Goal: Information Seeking & Learning: Learn about a topic

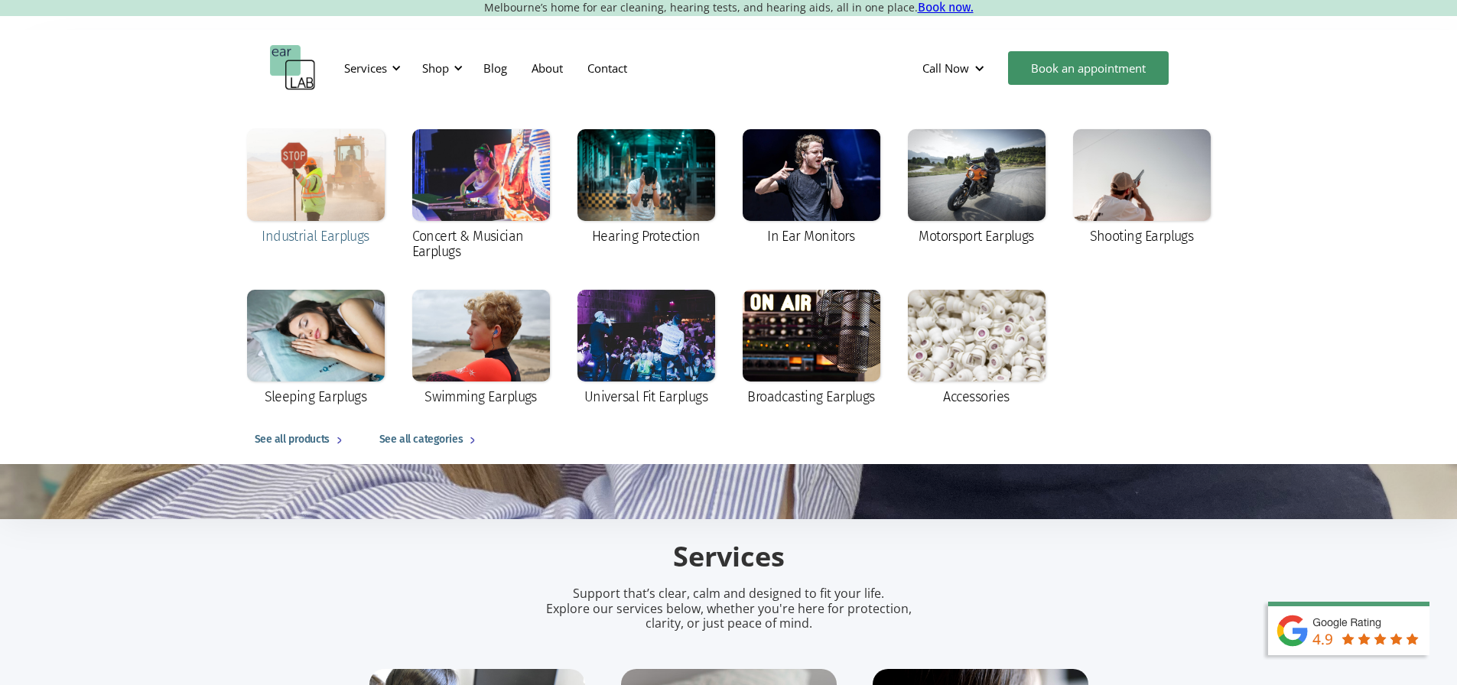
click at [300, 186] on div at bounding box center [316, 175] width 138 height 92
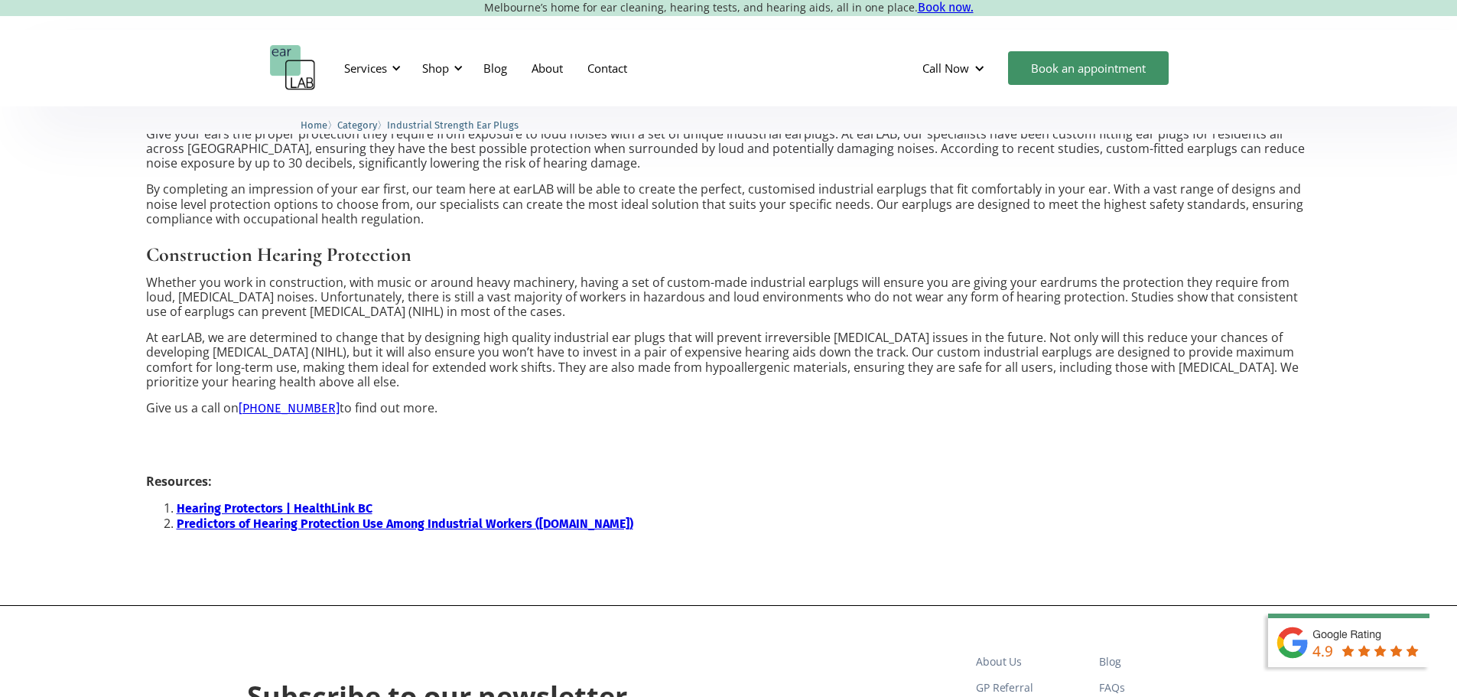
scroll to position [1071, 0]
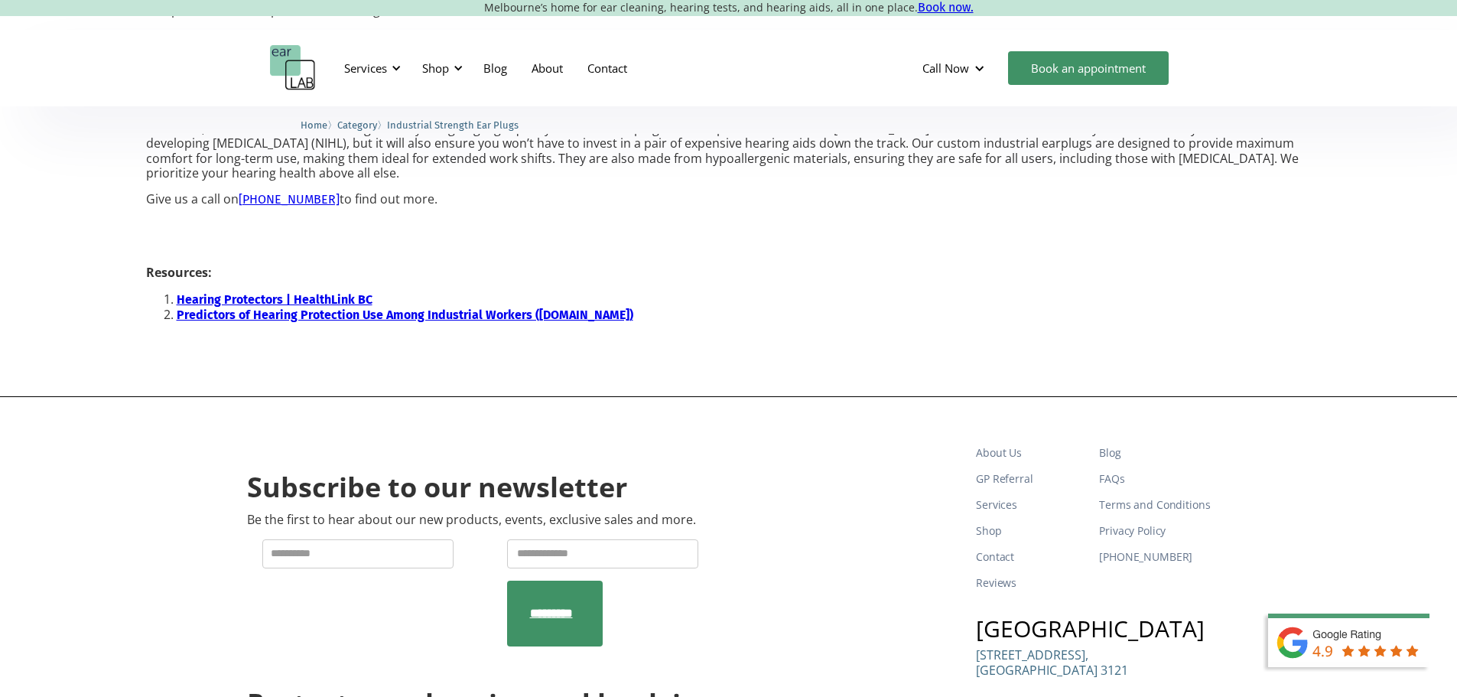
click at [314, 312] on strong "Predictors of Hearing Protection Use Among Industrial Workers (sagepub.com)" at bounding box center [405, 314] width 456 height 15
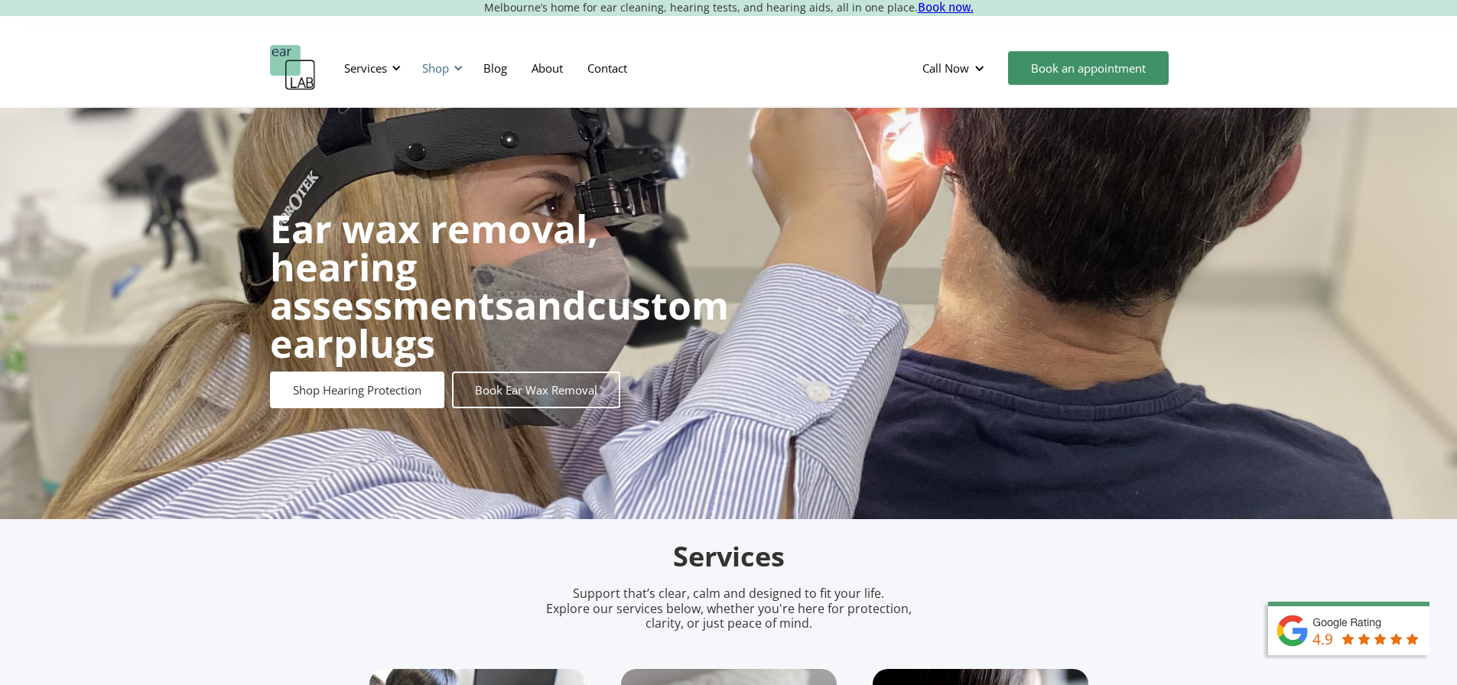
click at [454, 70] on div at bounding box center [458, 68] width 11 height 11
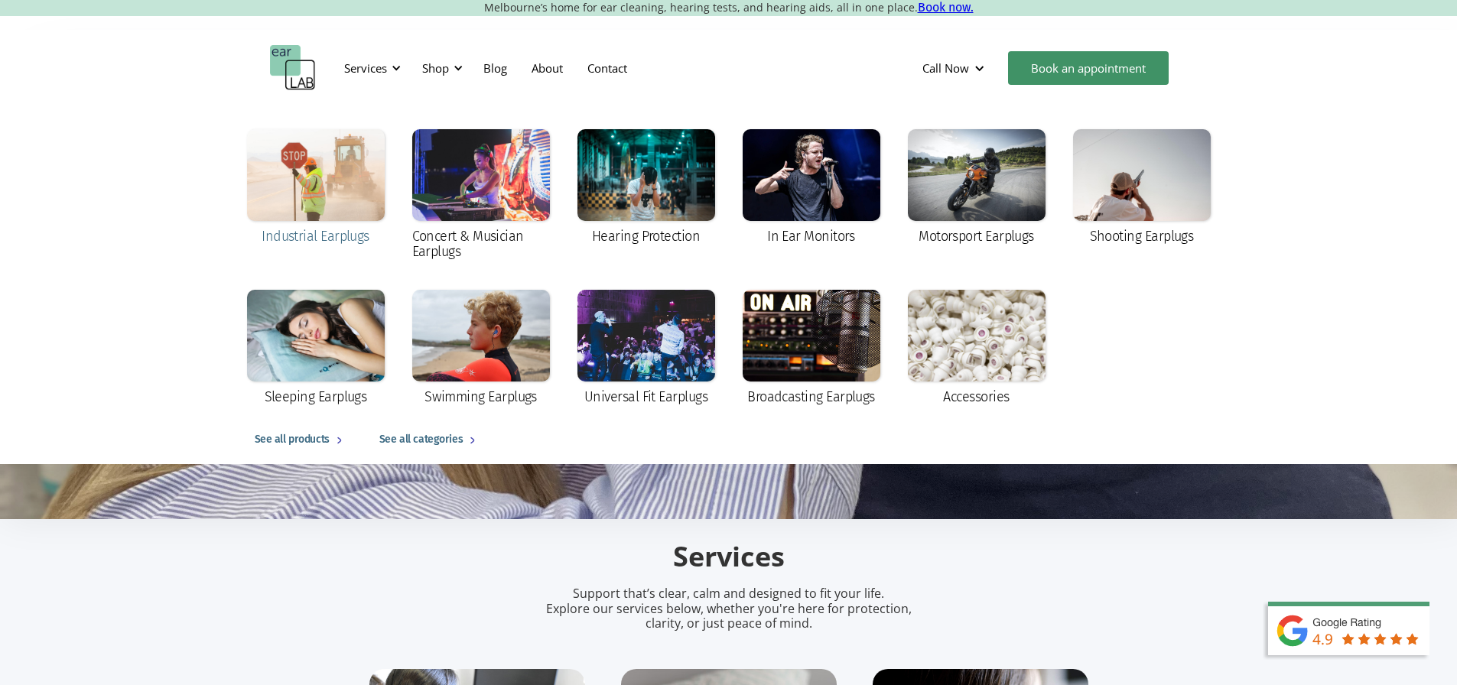
click at [331, 211] on div at bounding box center [316, 175] width 138 height 92
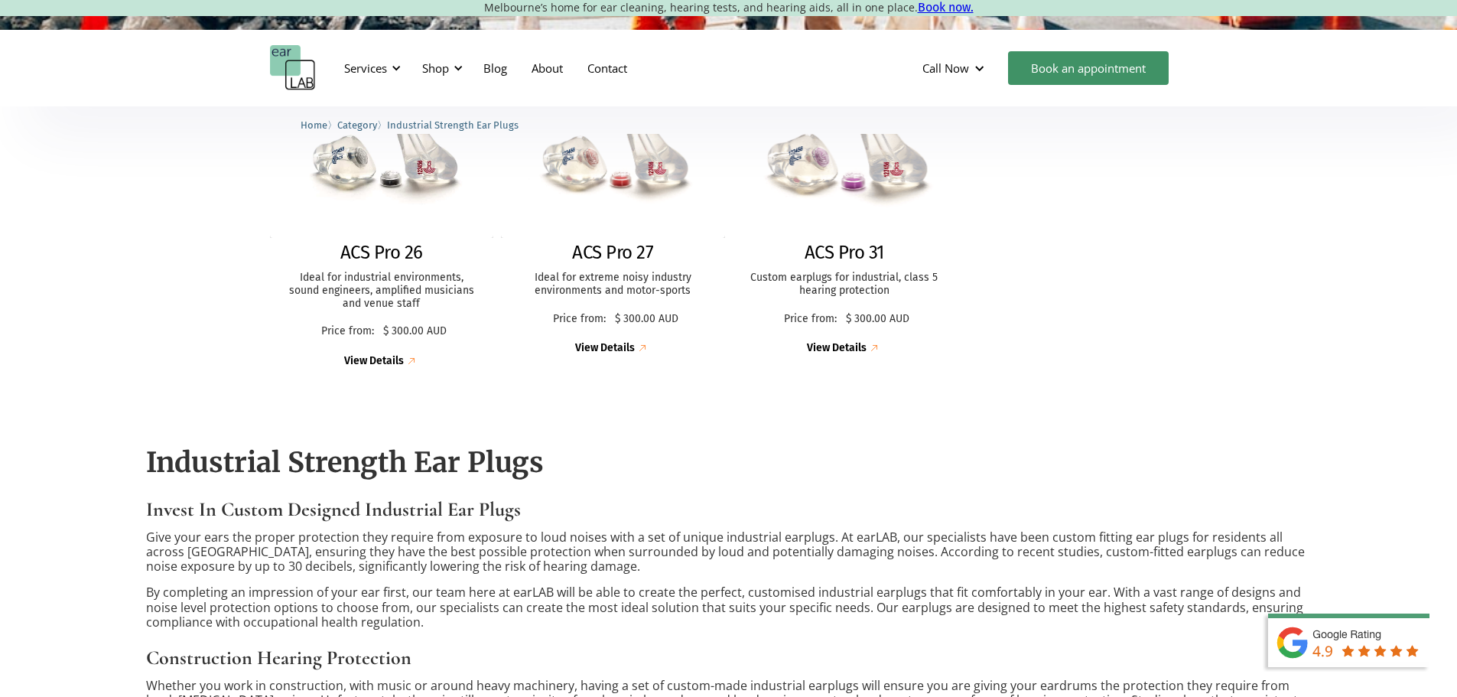
click at [814, 197] on img at bounding box center [844, 160] width 246 height 169
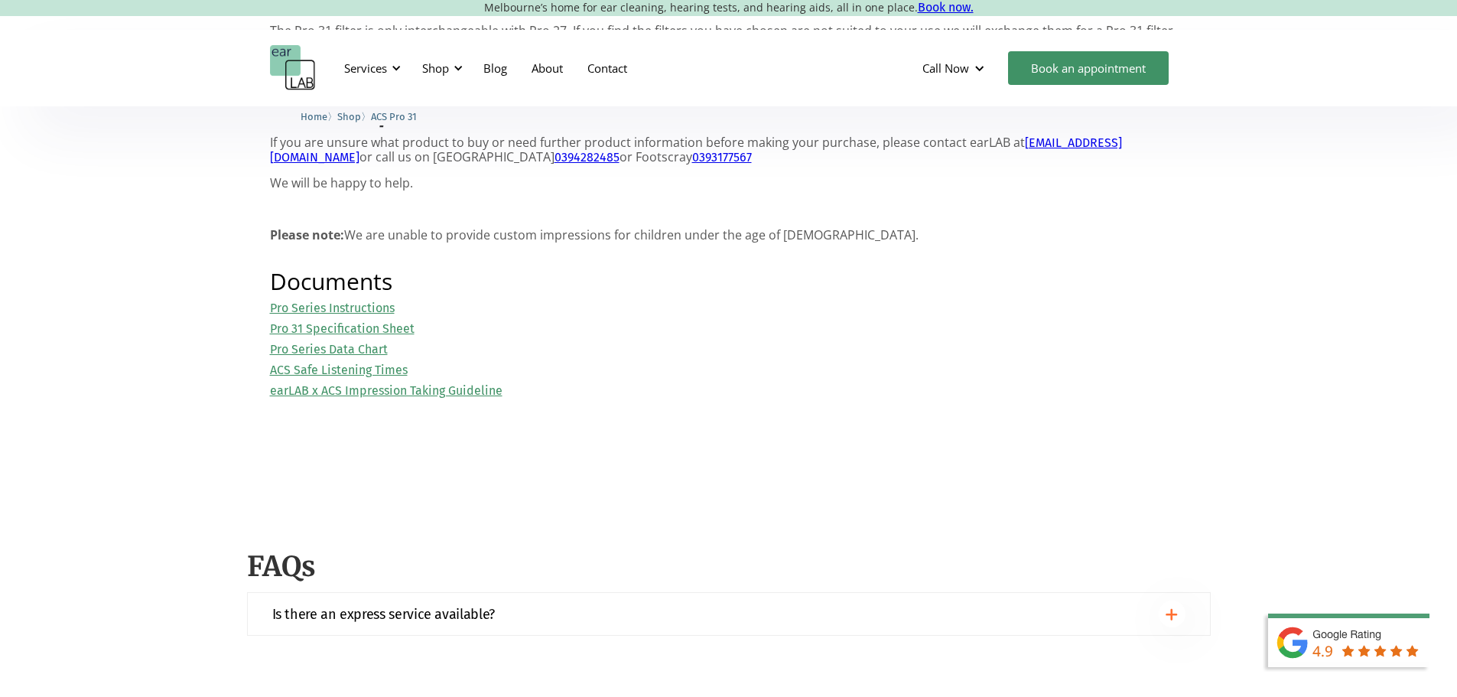
scroll to position [1453, 0]
click at [356, 316] on link "Pro Series Instructions" at bounding box center [332, 308] width 125 height 15
click at [346, 336] on link "Pro 31 Specification Sheet" at bounding box center [342, 329] width 145 height 15
click at [326, 357] on link "Pro Series Data Chart" at bounding box center [329, 350] width 118 height 15
click at [898, 399] on div "Pro Series Instructions Pro 31 Specification Sheet Pro Series Data Chart ACS Sa…" at bounding box center [729, 350] width 918 height 98
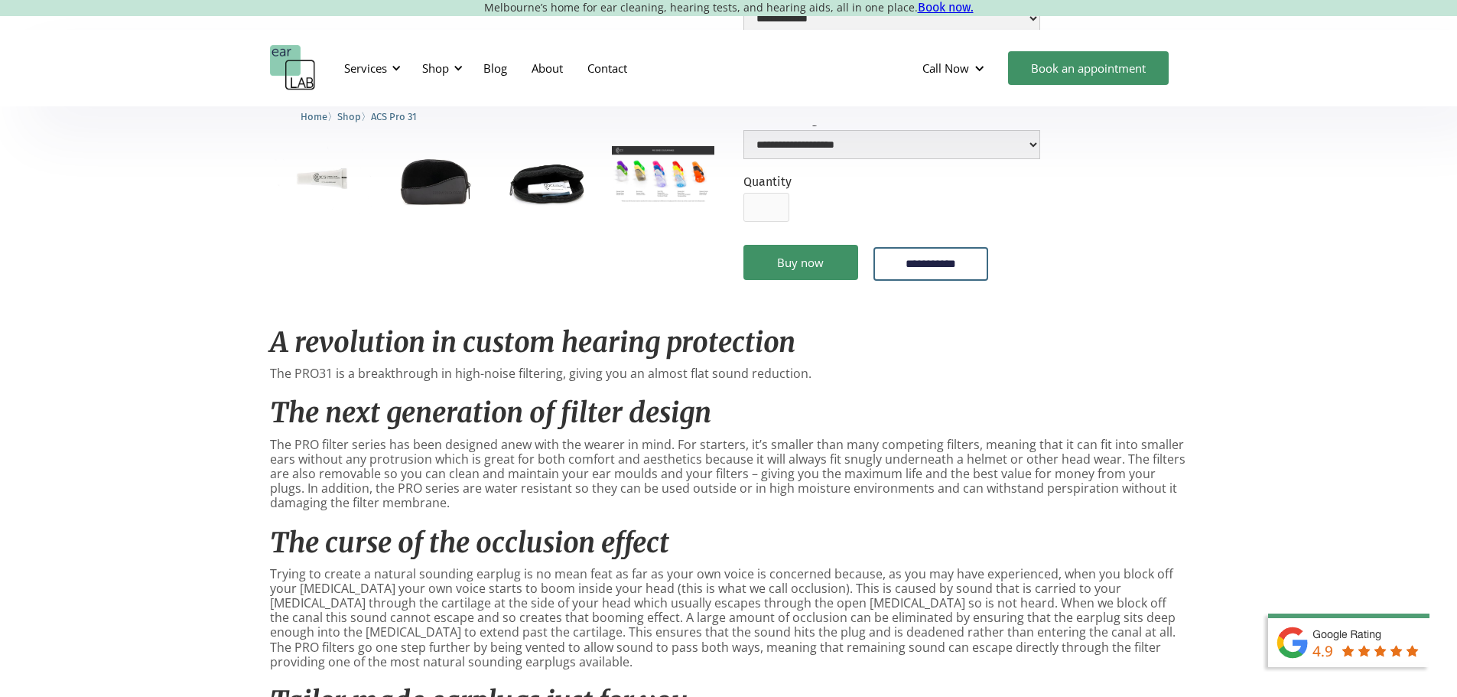
scroll to position [306, 0]
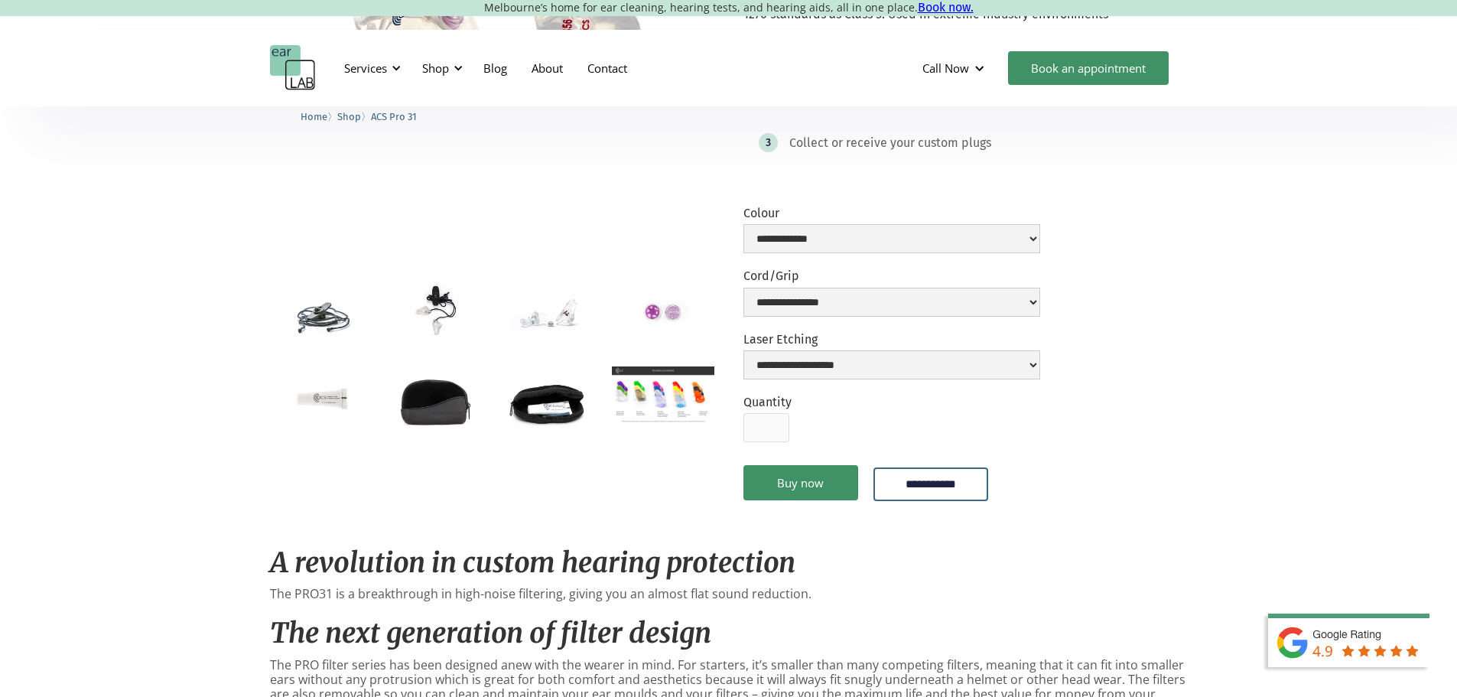
click at [97, 384] on div "**********" at bounding box center [728, 708] width 1457 height 1816
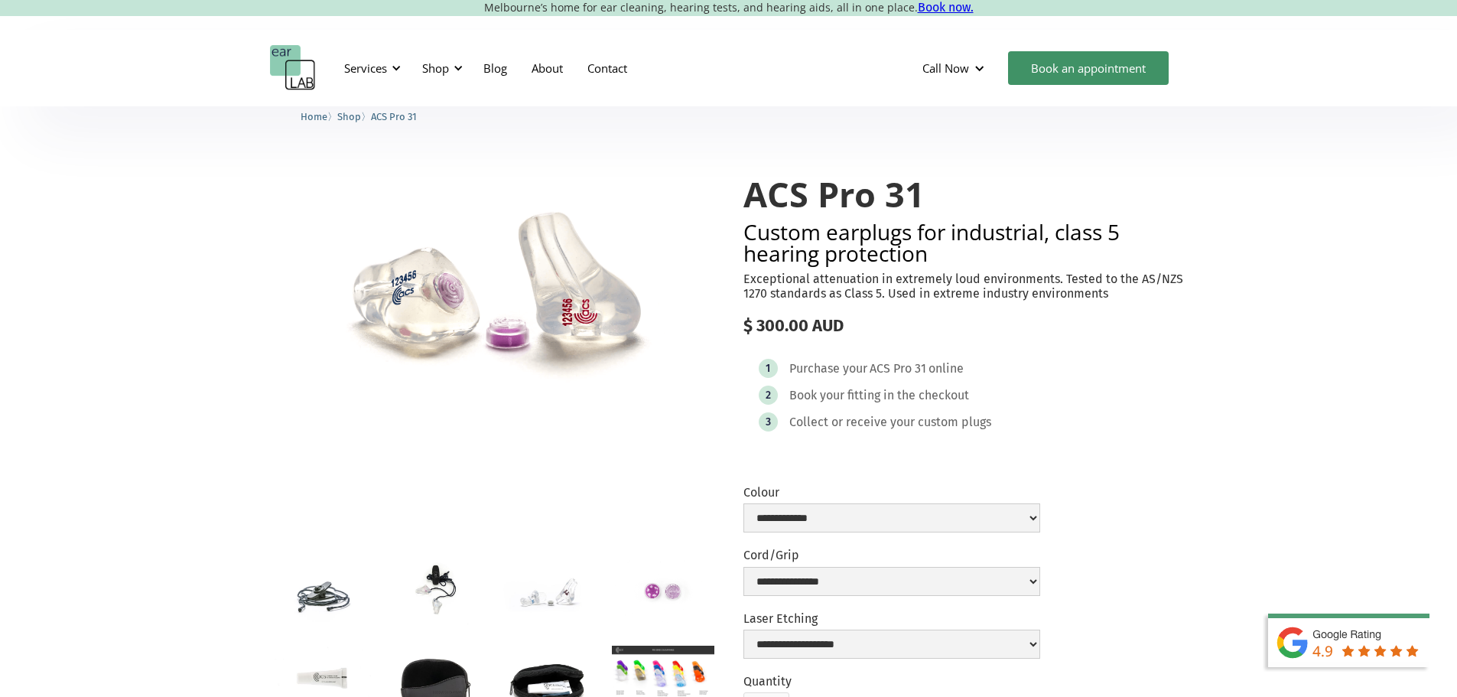
scroll to position [0, 0]
